Goal: Task Accomplishment & Management: Manage account settings

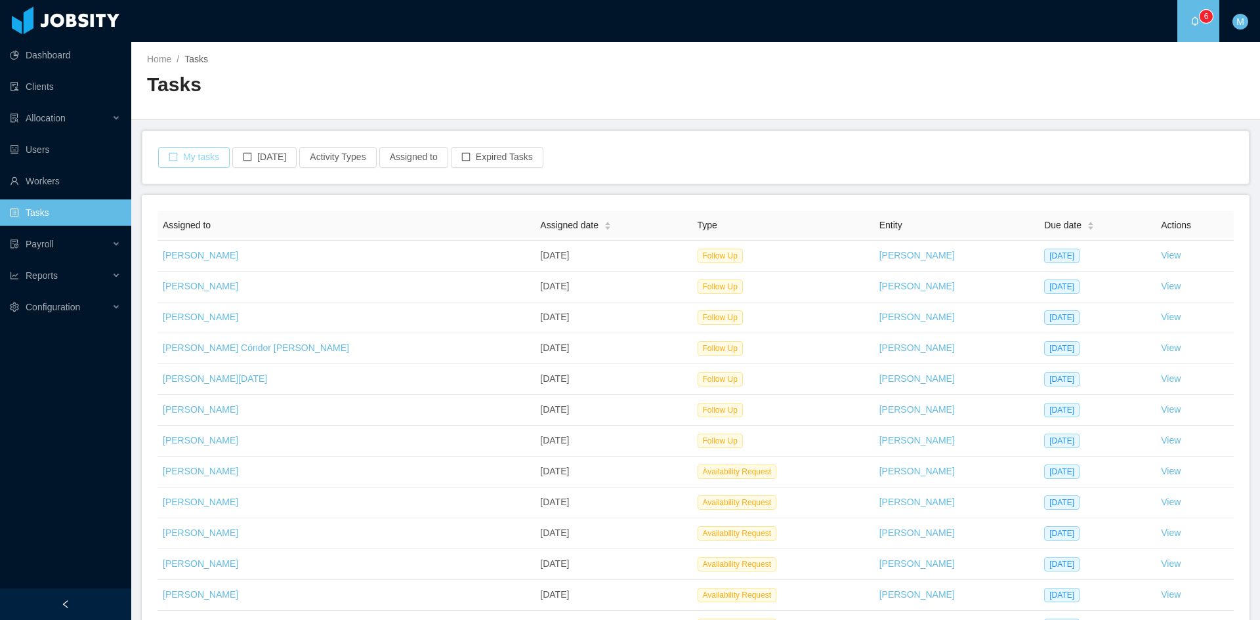
click at [201, 161] on button "My tasks" at bounding box center [194, 157] width 72 height 21
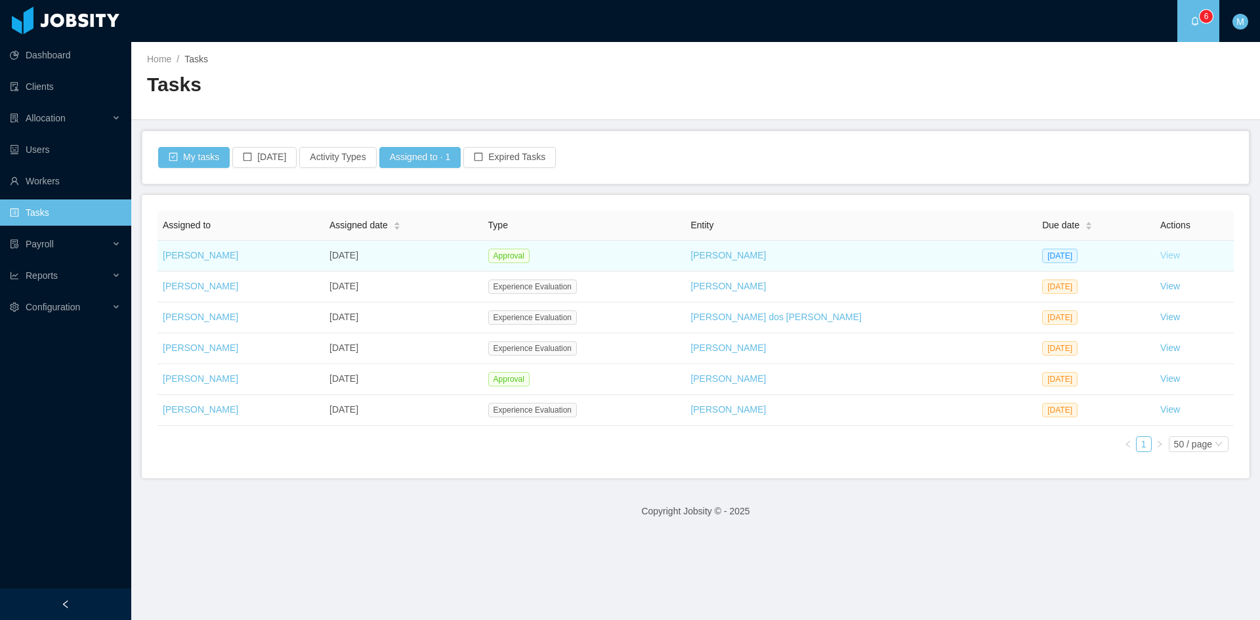
click at [1160, 257] on link "View" at bounding box center [1170, 255] width 20 height 10
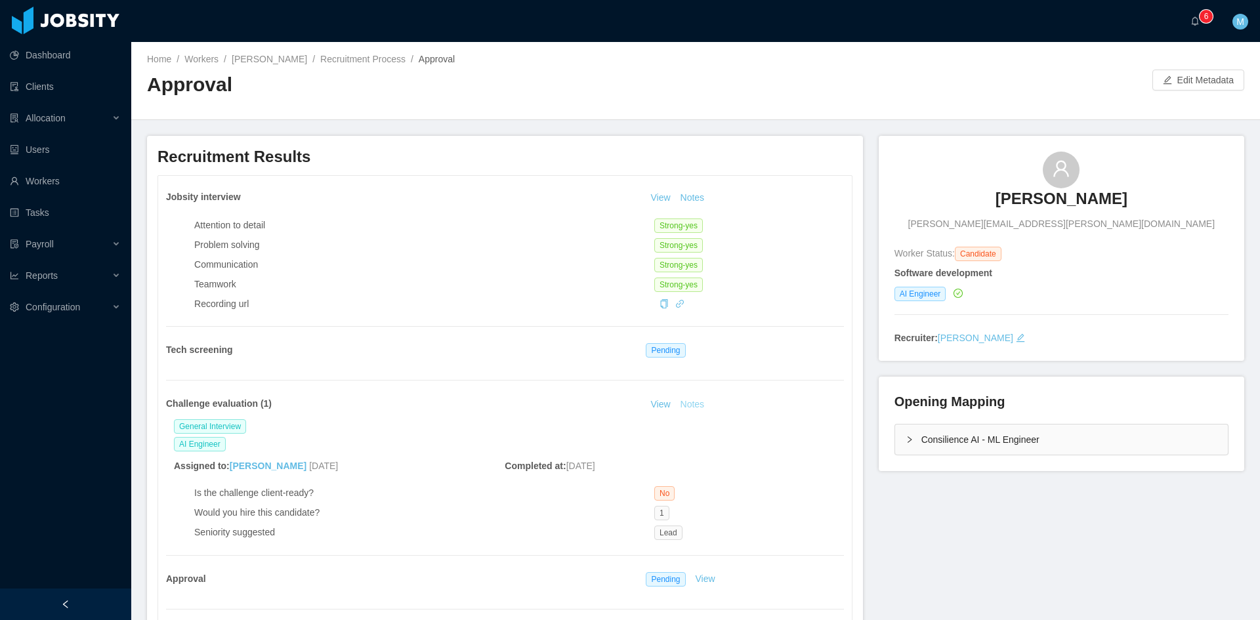
click at [696, 405] on button "Notes" at bounding box center [692, 405] width 35 height 16
click at [704, 197] on button "Notes" at bounding box center [692, 198] width 35 height 16
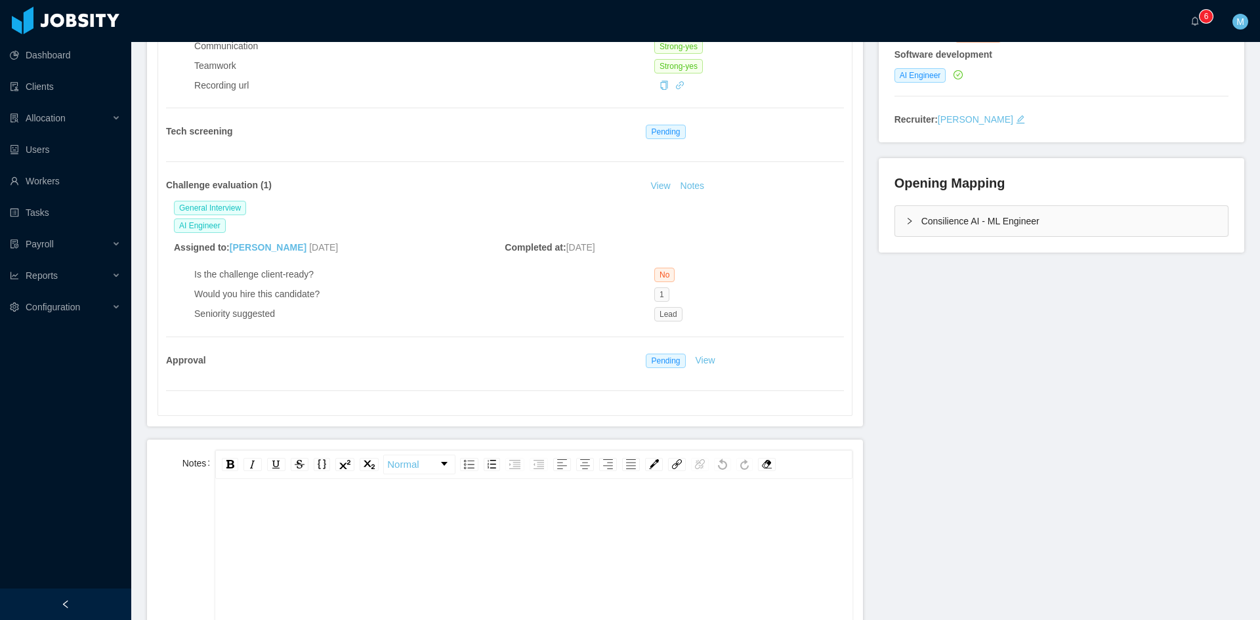
scroll to position [328, 0]
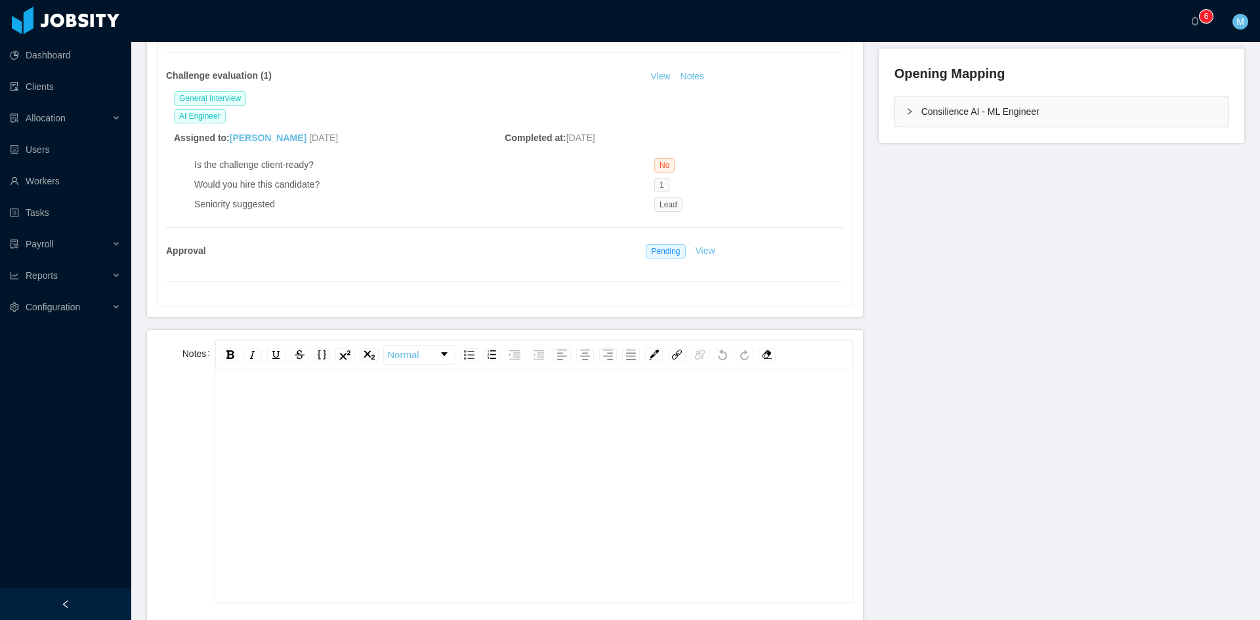
click at [477, 461] on div "rdw-editor" at bounding box center [534, 507] width 616 height 230
click at [902, 119] on div "Consilience AI - ML Engineer" at bounding box center [1061, 111] width 333 height 30
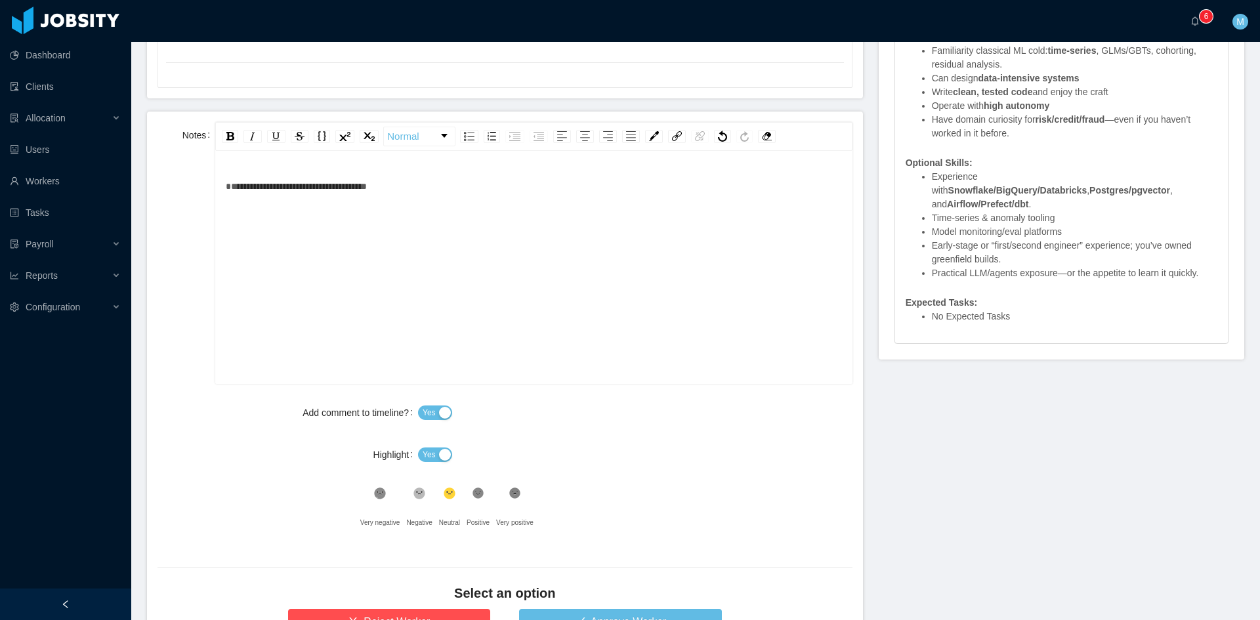
scroll to position [656, 0]
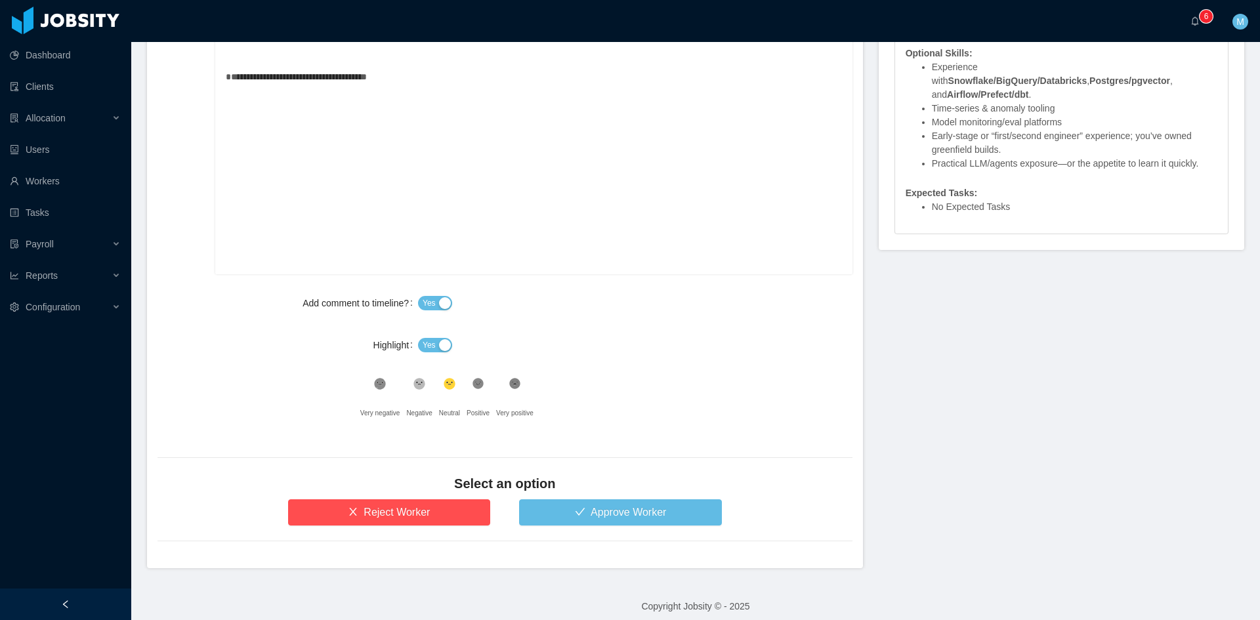
click at [431, 343] on span "Yes" at bounding box center [428, 345] width 13 height 13
click at [466, 383] on div ".st1{fill:#232323}" at bounding box center [477, 387] width 23 height 26
click at [585, 525] on button "Approve Worker" at bounding box center [620, 512] width 203 height 26
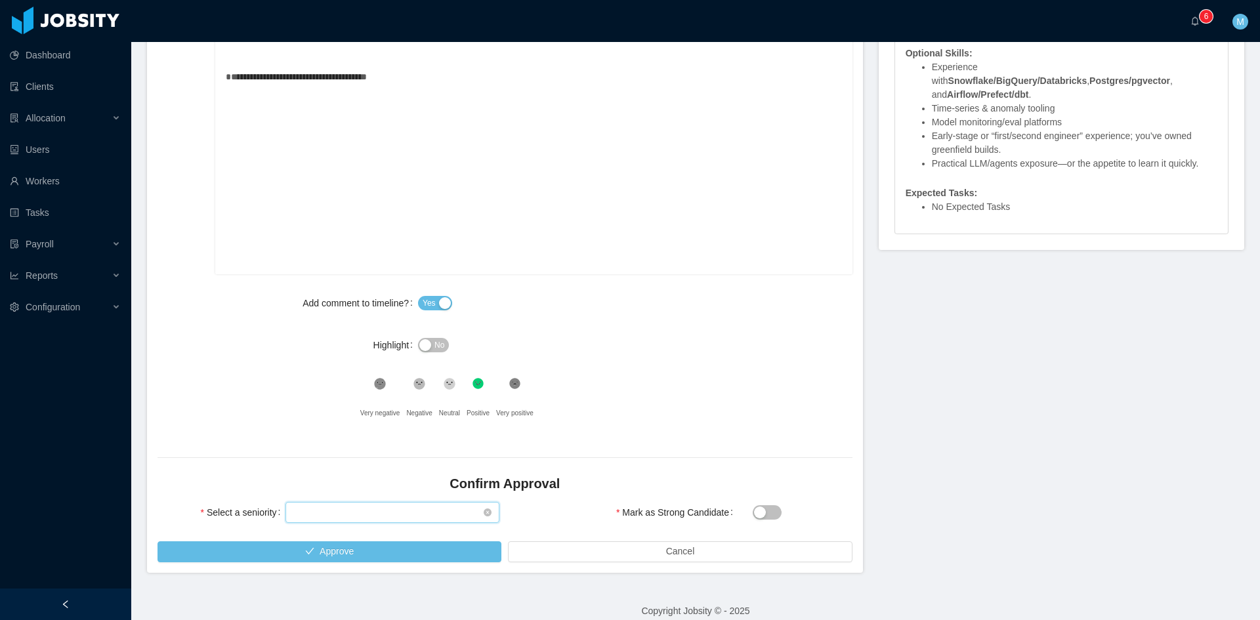
click at [410, 512] on div "Select seniority" at bounding box center [388, 513] width 190 height 20
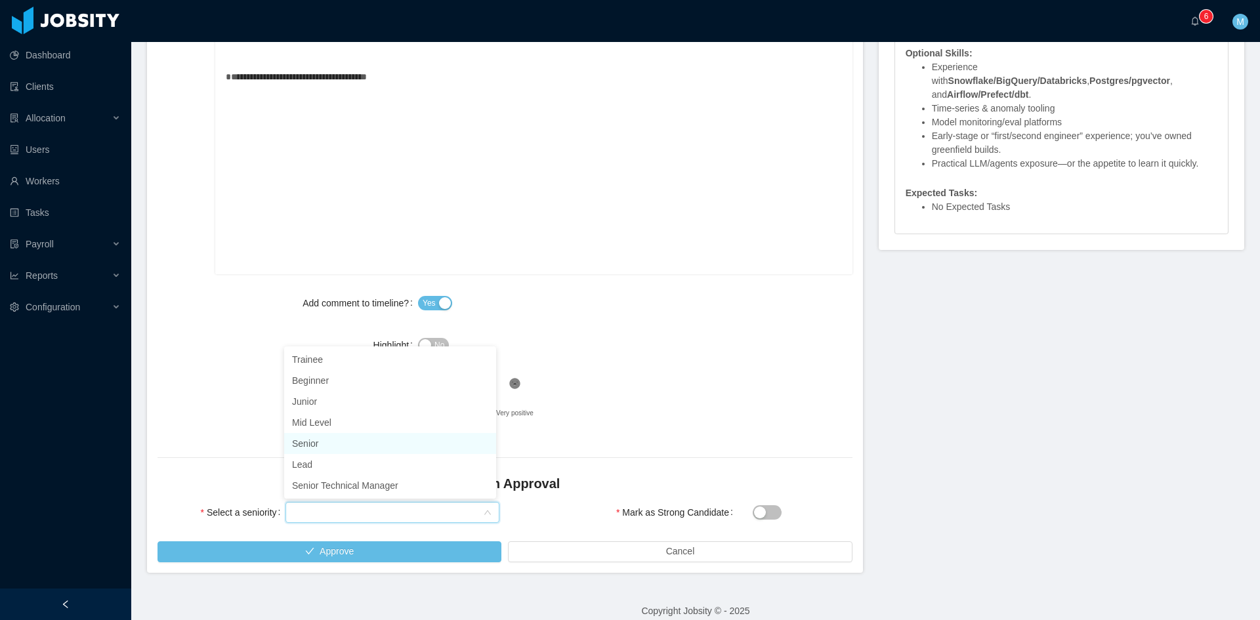
click at [321, 445] on li "Senior" at bounding box center [390, 443] width 212 height 21
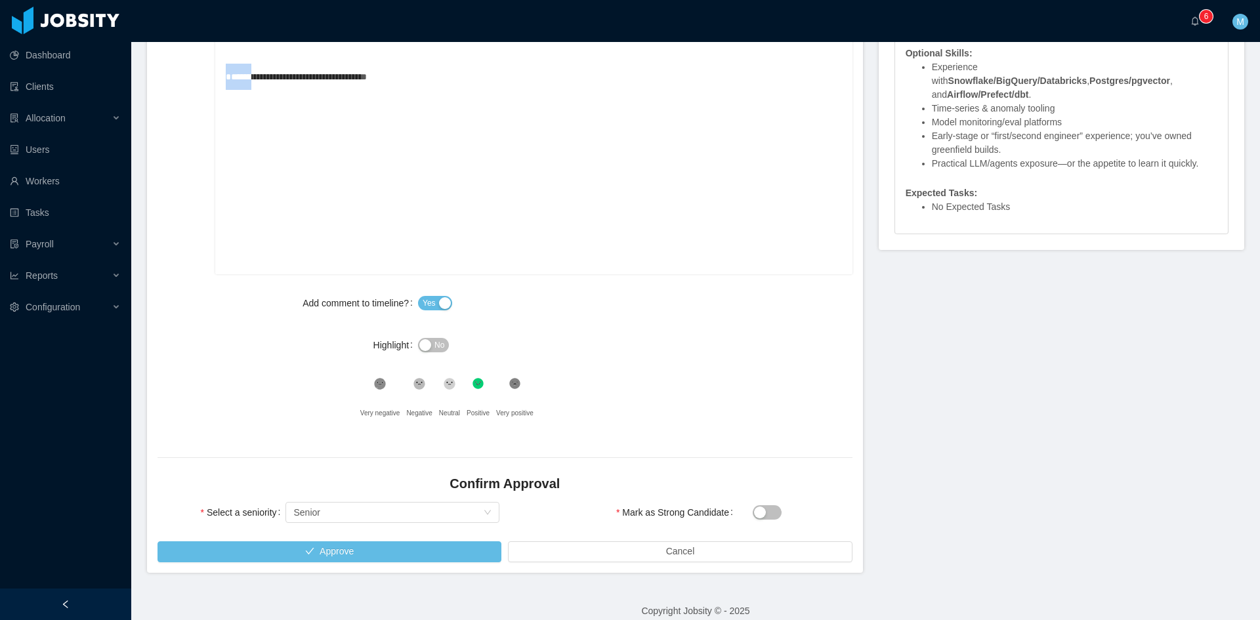
drag, startPoint x: 244, startPoint y: 81, endPoint x: 211, endPoint y: 77, distance: 33.0
click at [211, 77] on div "**********" at bounding box center [504, 143] width 695 height 262
click at [335, 554] on button "Approve" at bounding box center [329, 551] width 344 height 21
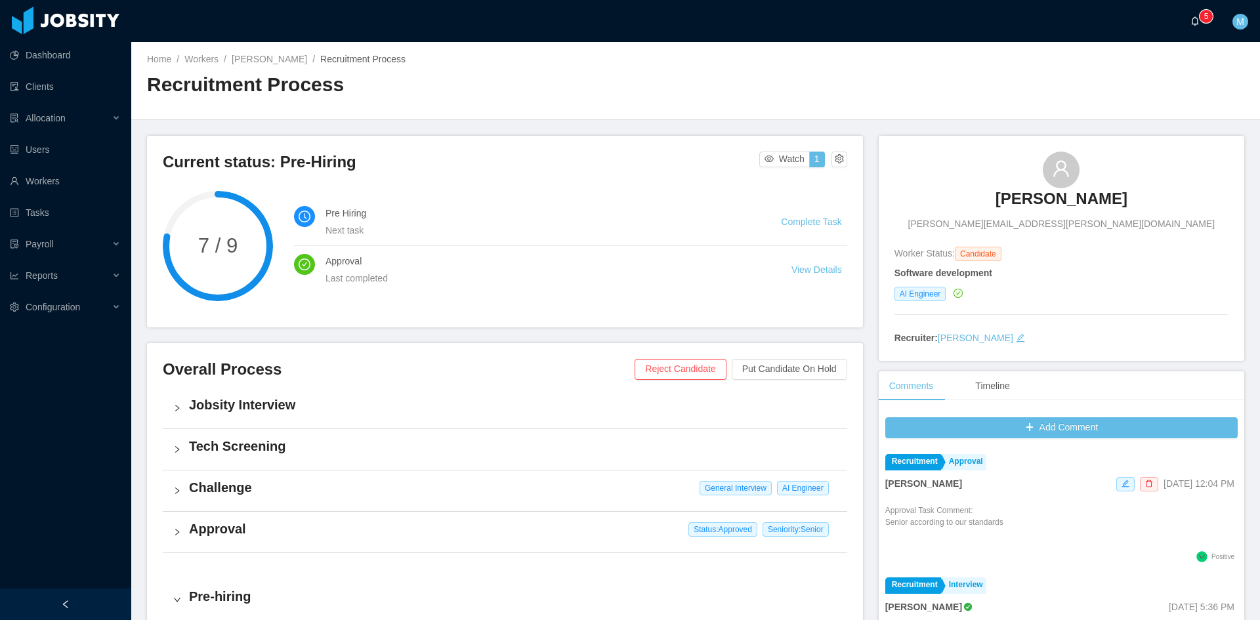
click at [1190, 23] on a=83ded146-cd66-4514-80a8-9a7b1e1b5eb6/Matias%20Marin"] "0 1 2 3 4 5 6 7 8 9 0 1 2 3 4 5 6 7 8 9 0 1 2 3 4 5 6 7 8 9" at bounding box center [1198, 21] width 16 height 42
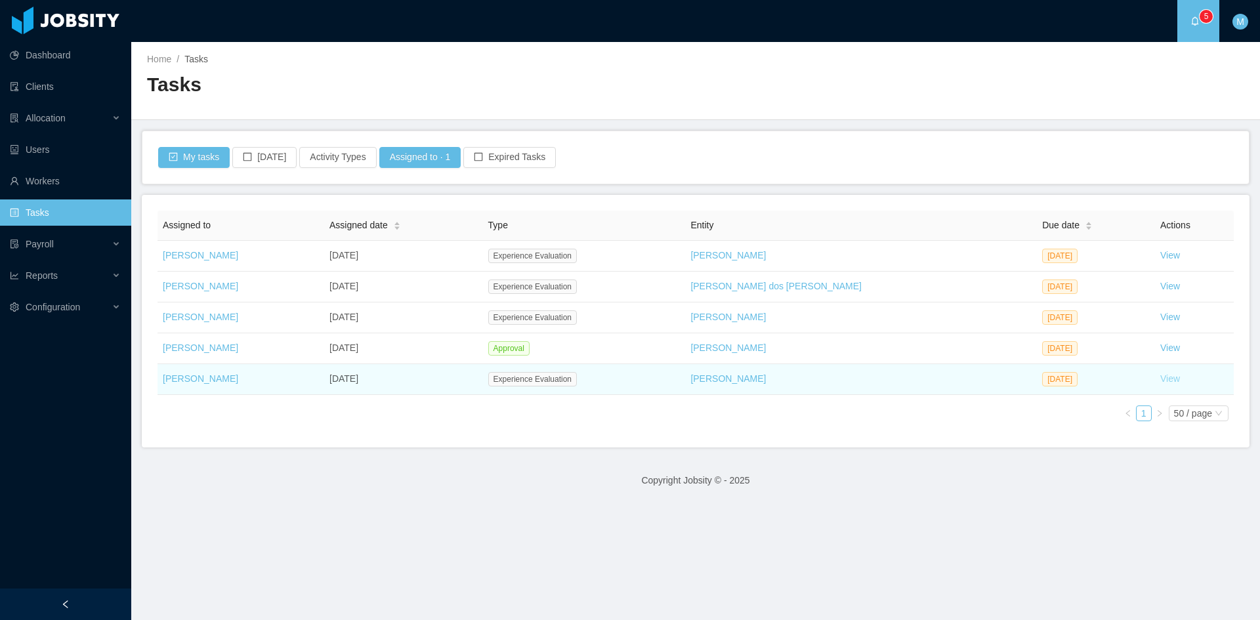
click at [1160, 378] on link "View" at bounding box center [1170, 378] width 20 height 10
